Goal: Find specific page/section

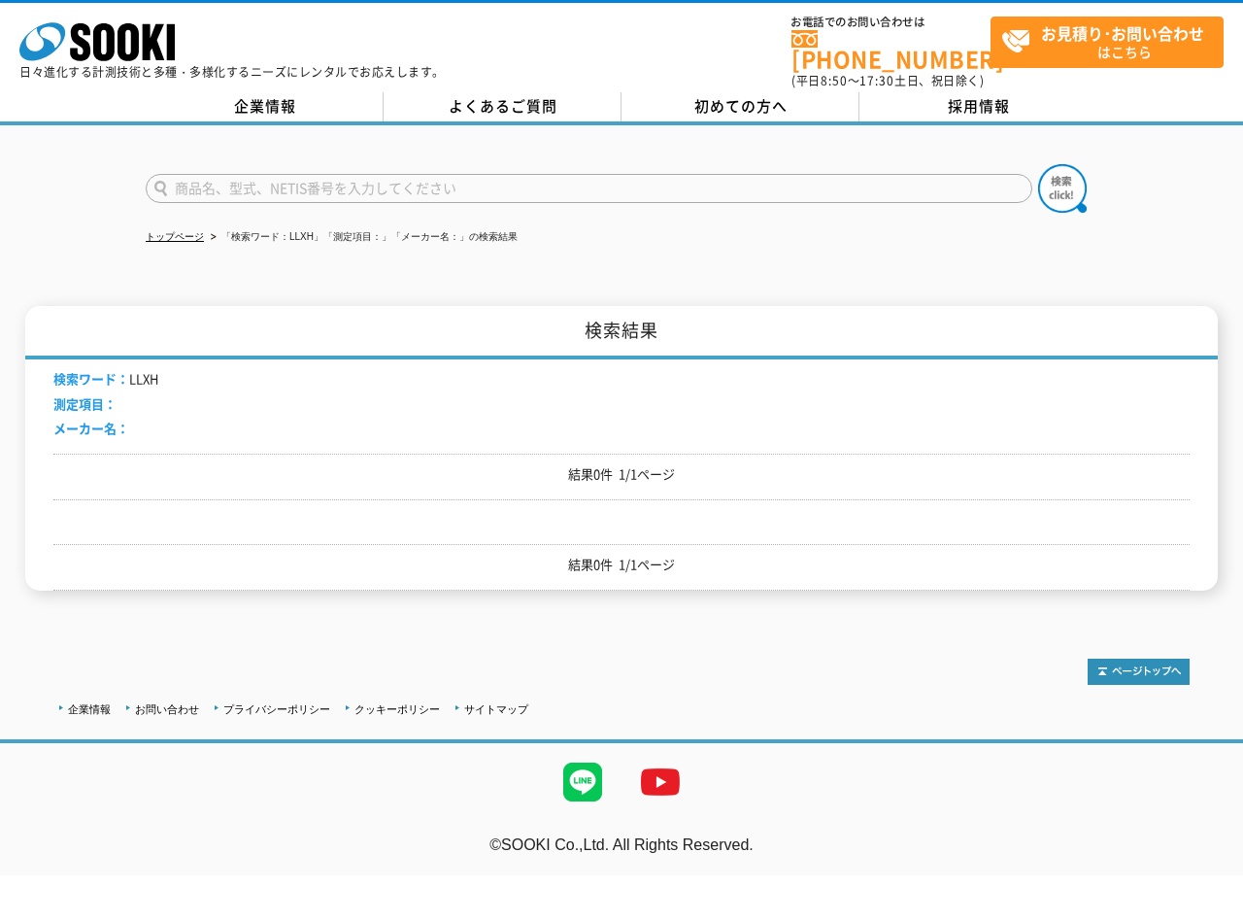
click at [348, 174] on input "text" at bounding box center [589, 188] width 887 height 29
paste input "TR-72Ui"
type input "TR-72Ui"
click at [1054, 166] on img at bounding box center [1062, 188] width 49 height 49
drag, startPoint x: 401, startPoint y: 50, endPoint x: 382, endPoint y: 94, distance: 48.7
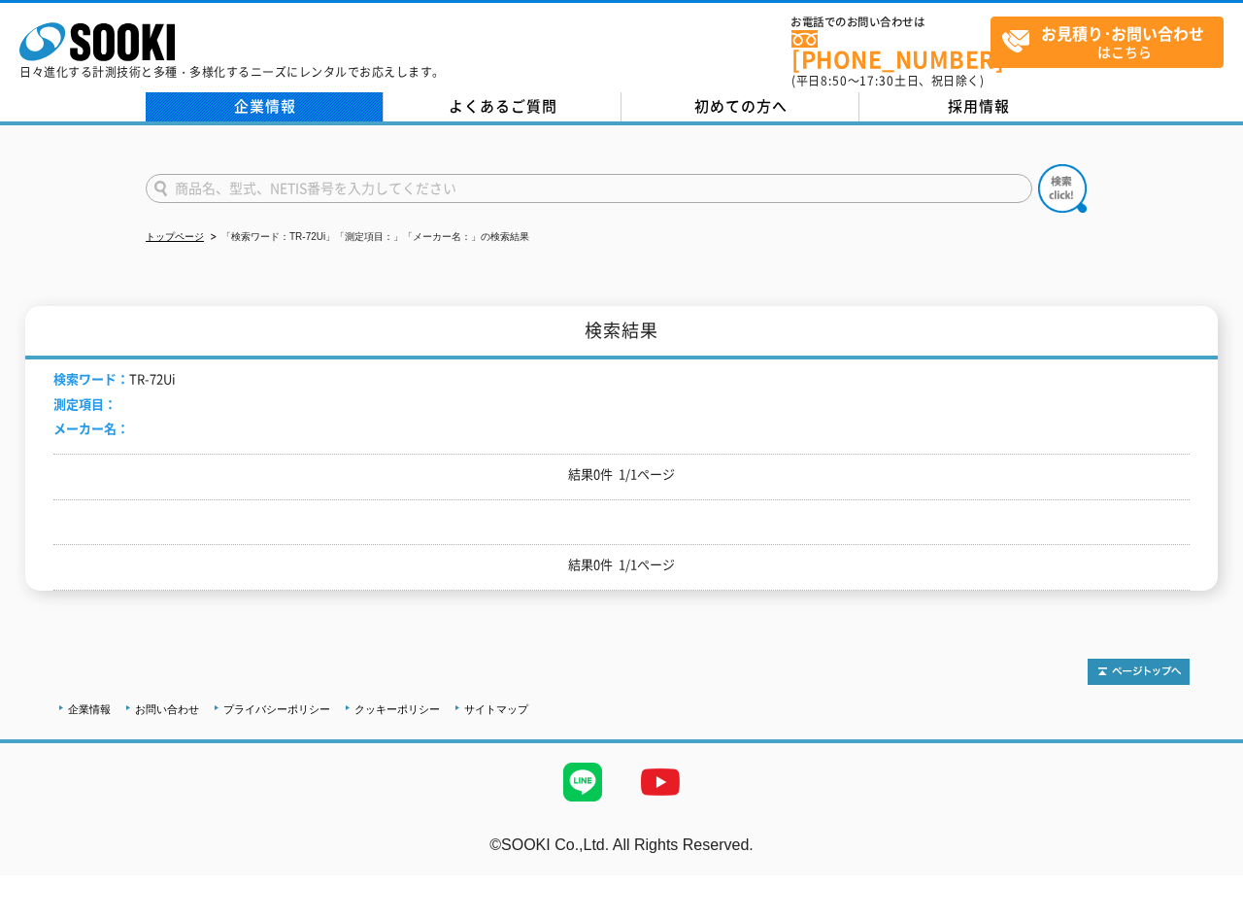
click at [401, 50] on div "株式会社 ソーキ spMenu 日々進化する計測技術と多種・多様化するニーズにレンタルでお応えします。" at bounding box center [231, 45] width 425 height 65
click at [255, 175] on input "text" at bounding box center [589, 188] width 887 height 29
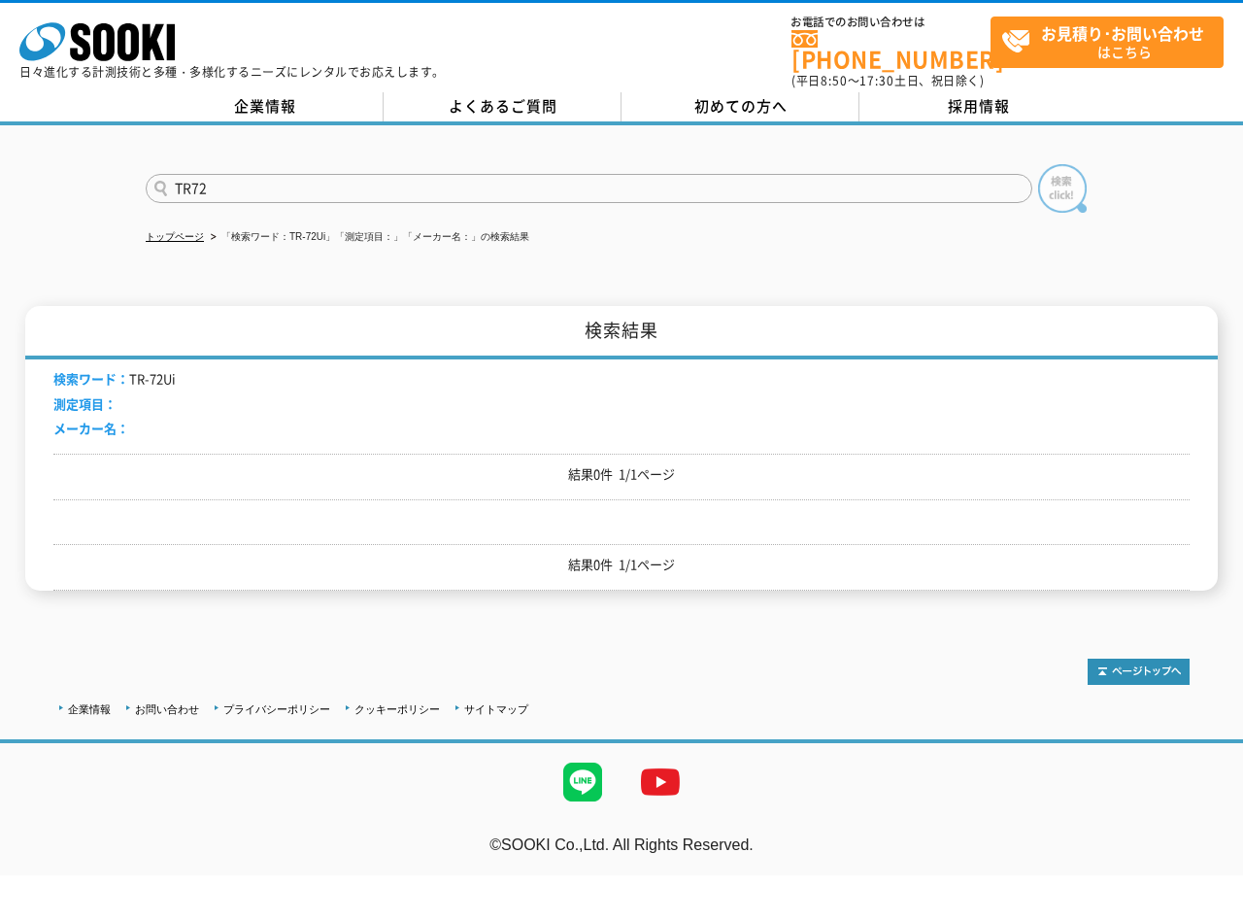
type input "TR72"
click at [1045, 177] on img at bounding box center [1062, 188] width 49 height 49
click at [394, 174] on input "text" at bounding box center [589, 188] width 887 height 29
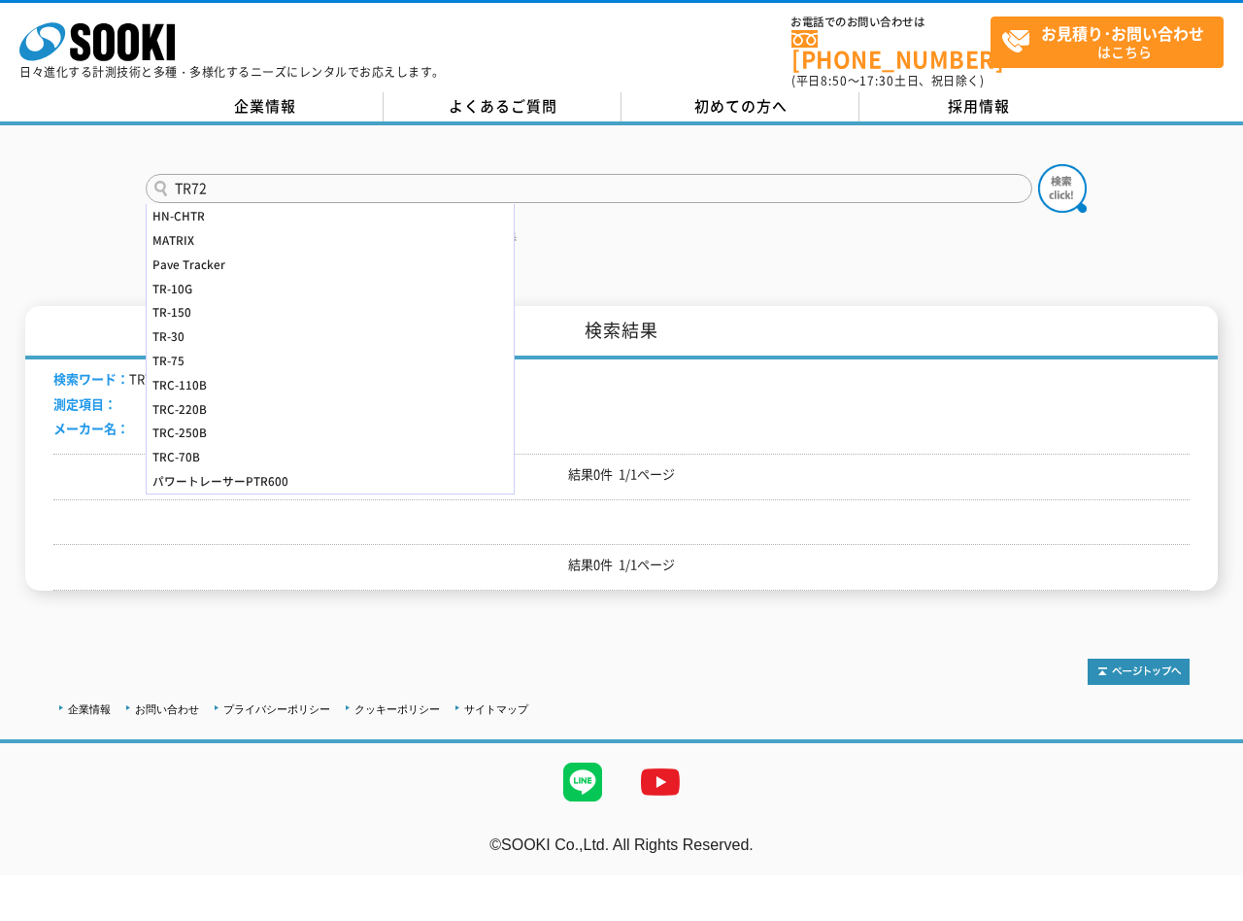
click at [220, 174] on input "TR72" at bounding box center [589, 188] width 887 height 29
type input "TR"
click at [1052, 175] on img at bounding box center [1062, 188] width 49 height 49
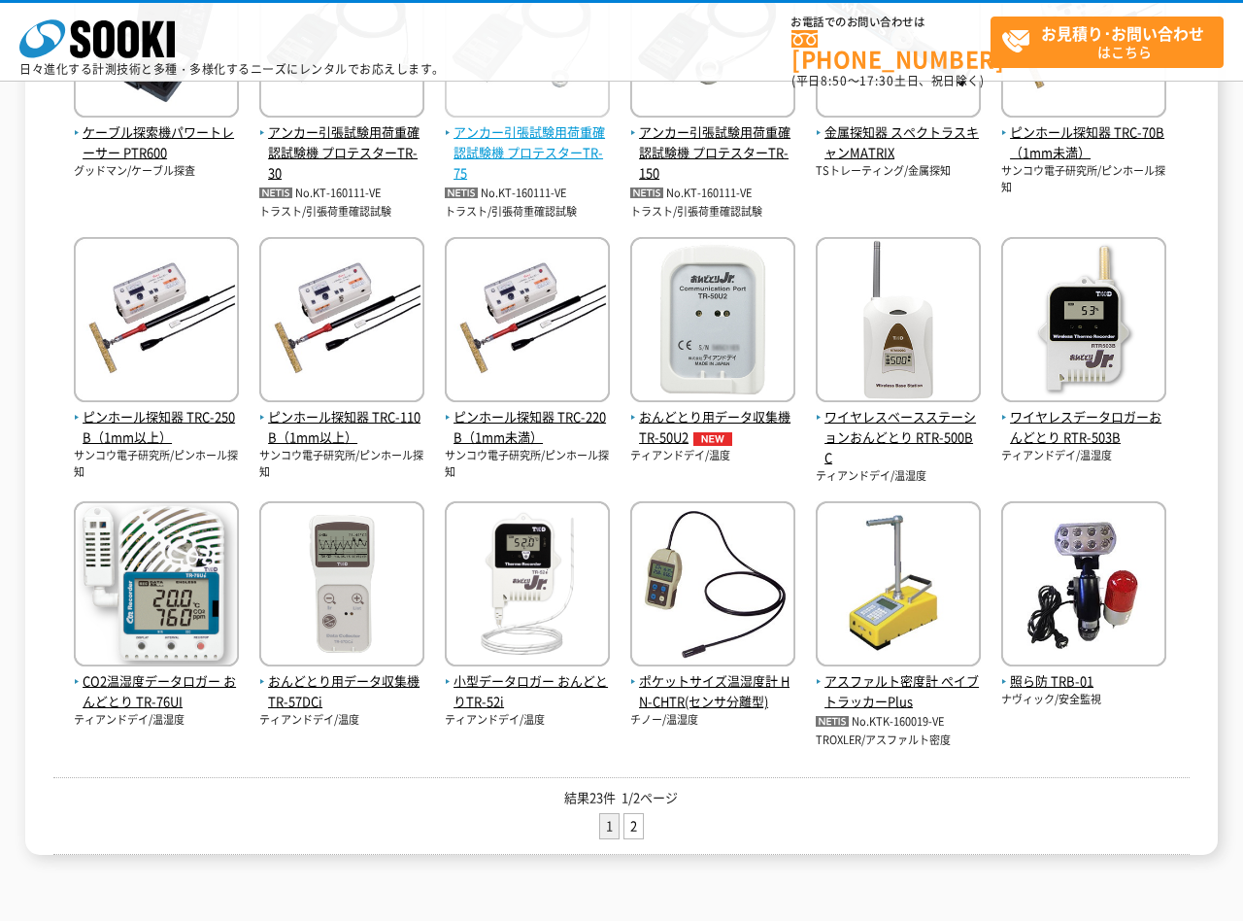
scroll to position [539, 0]
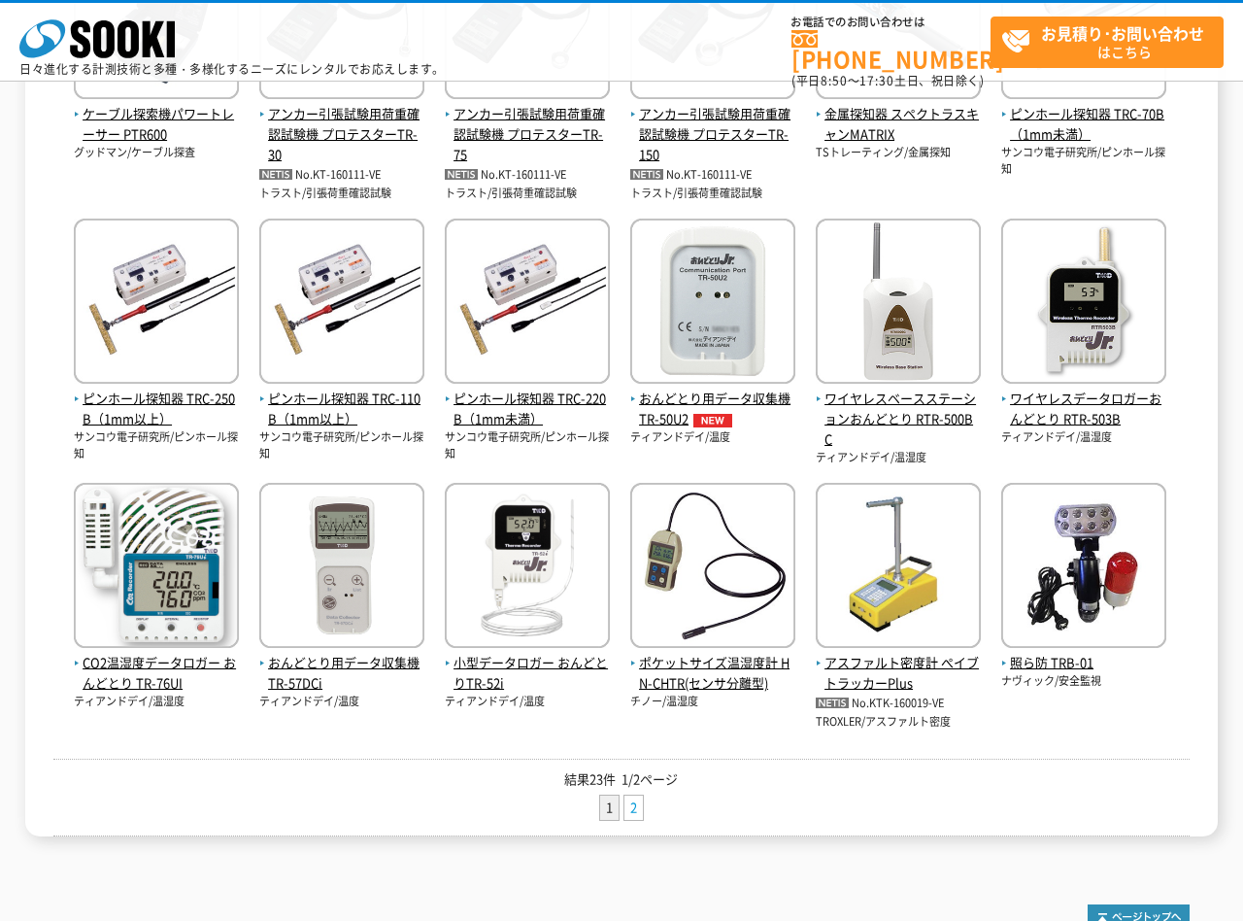
click at [626, 809] on link "2" at bounding box center [633, 807] width 18 height 24
